Goal: Information Seeking & Learning: Check status

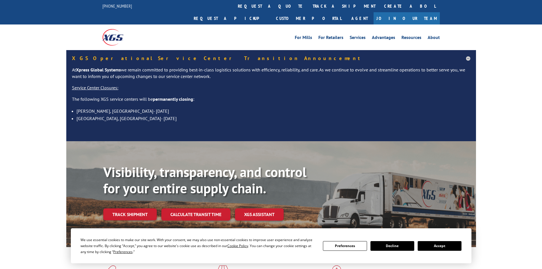
scroll to position [85, 0]
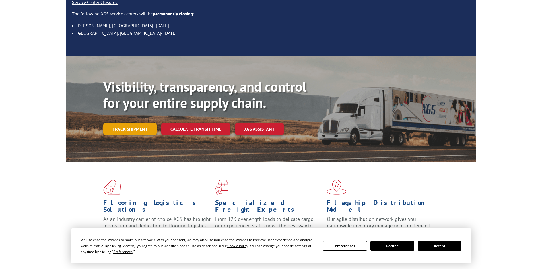
click at [142, 123] on link "Track shipment" at bounding box center [129, 129] width 53 height 12
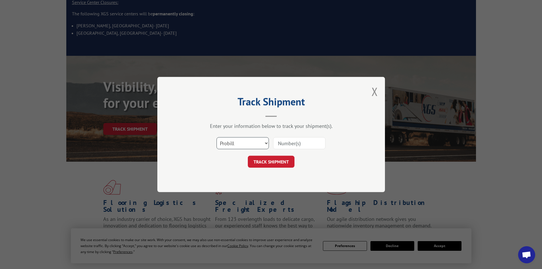
click at [266, 143] on select "Select category... Probill BOL PO" at bounding box center [242, 143] width 52 height 12
select select "po"
click at [216, 137] on select "Select category... Probill BOL PO" at bounding box center [242, 143] width 52 height 12
click at [298, 144] on input at bounding box center [299, 143] width 52 height 12
paste input "22538113"
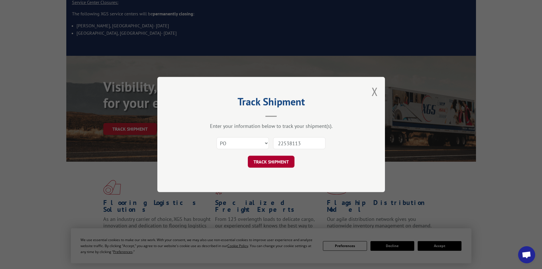
type input "22538113"
click at [276, 163] on button "TRACK SHIPMENT" at bounding box center [271, 162] width 47 height 12
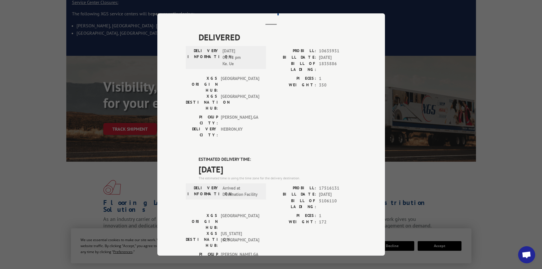
scroll to position [57, 0]
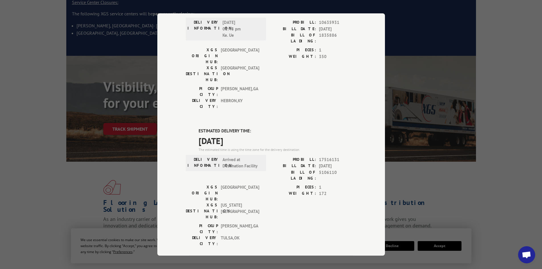
drag, startPoint x: 197, startPoint y: 97, endPoint x: 255, endPoint y: 107, distance: 59.3
click at [255, 128] on div "ESTIMATED DELIVERY TIME: [DATE] The estimated time is using the time zone for t…" at bounding box center [278, 140] width 158 height 24
copy div "ESTIMATED DELIVERY TIME: [DATE]"
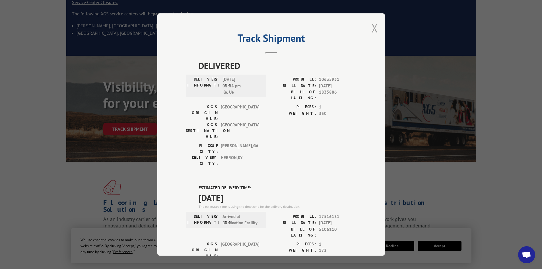
click at [372, 28] on button "Close modal" at bounding box center [374, 27] width 6 height 15
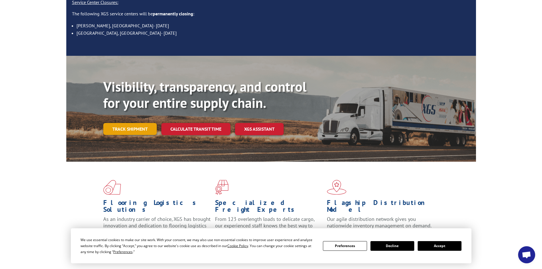
click at [136, 123] on link "Track shipment" at bounding box center [129, 129] width 53 height 12
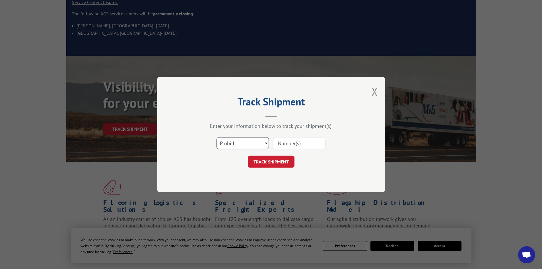
click at [263, 142] on select "Select category... Probill BOL PO" at bounding box center [242, 143] width 52 height 12
select select "po"
click at [216, 137] on select "Select category... Probill BOL PO" at bounding box center [242, 143] width 52 height 12
click at [295, 143] on input at bounding box center [299, 143] width 52 height 12
paste input "22538055"
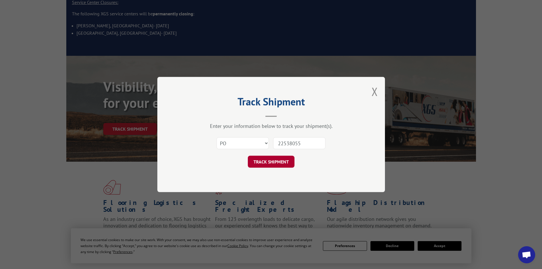
type input "22538055"
click at [272, 161] on button "TRACK SHIPMENT" at bounding box center [271, 162] width 47 height 12
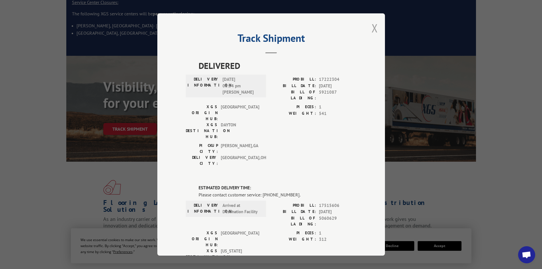
click at [373, 28] on button "Close modal" at bounding box center [374, 27] width 6 height 15
